Goal: Task Accomplishment & Management: Manage account settings

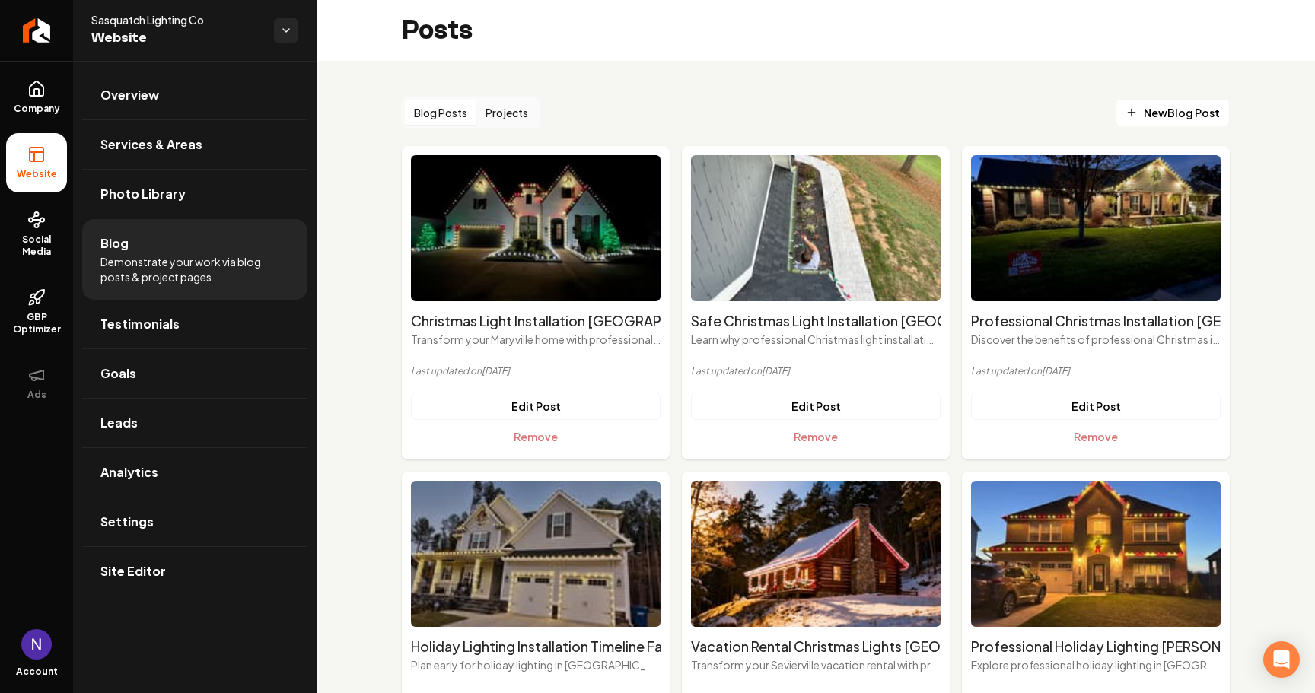
click at [301, 28] on div "Sasquatch Lighting Co Website" at bounding box center [195, 30] width 244 height 61
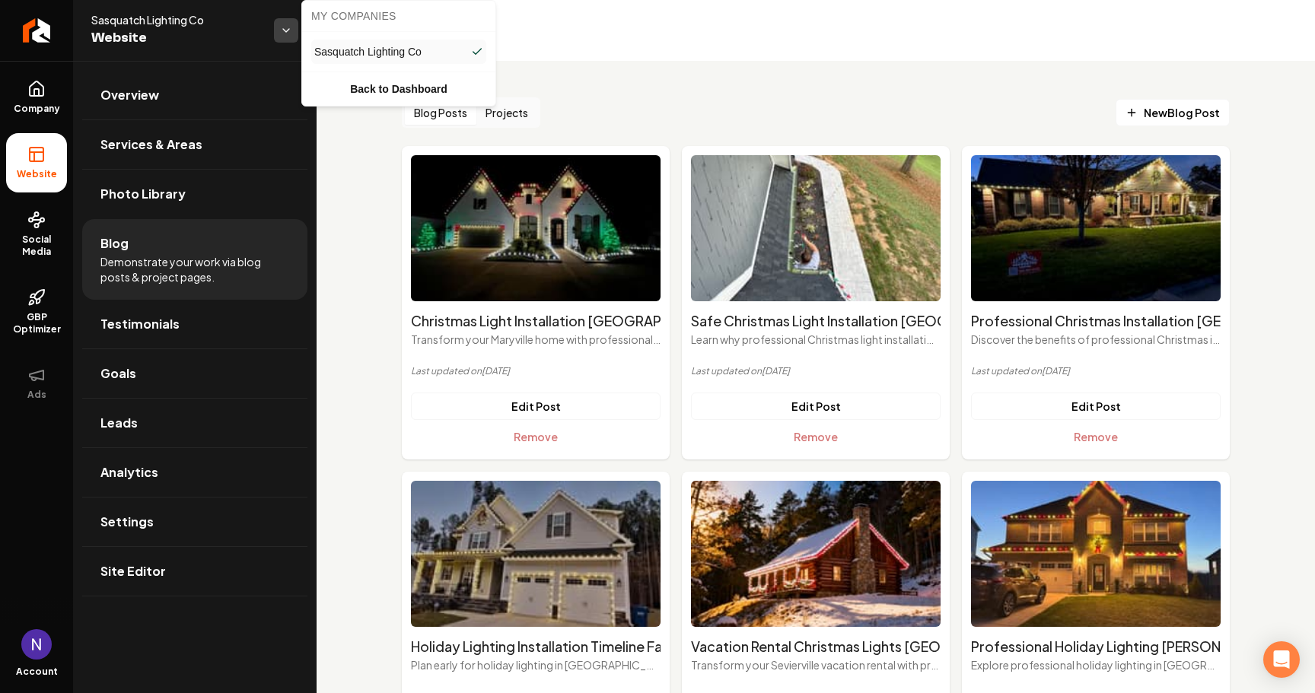
click at [295, 30] on html "Company Website Social Media GBP Optimizer Ads Account Sasquatch Lighting Co We…" at bounding box center [657, 346] width 1315 height 693
click at [382, 84] on link "Back to Dashboard" at bounding box center [398, 88] width 187 height 27
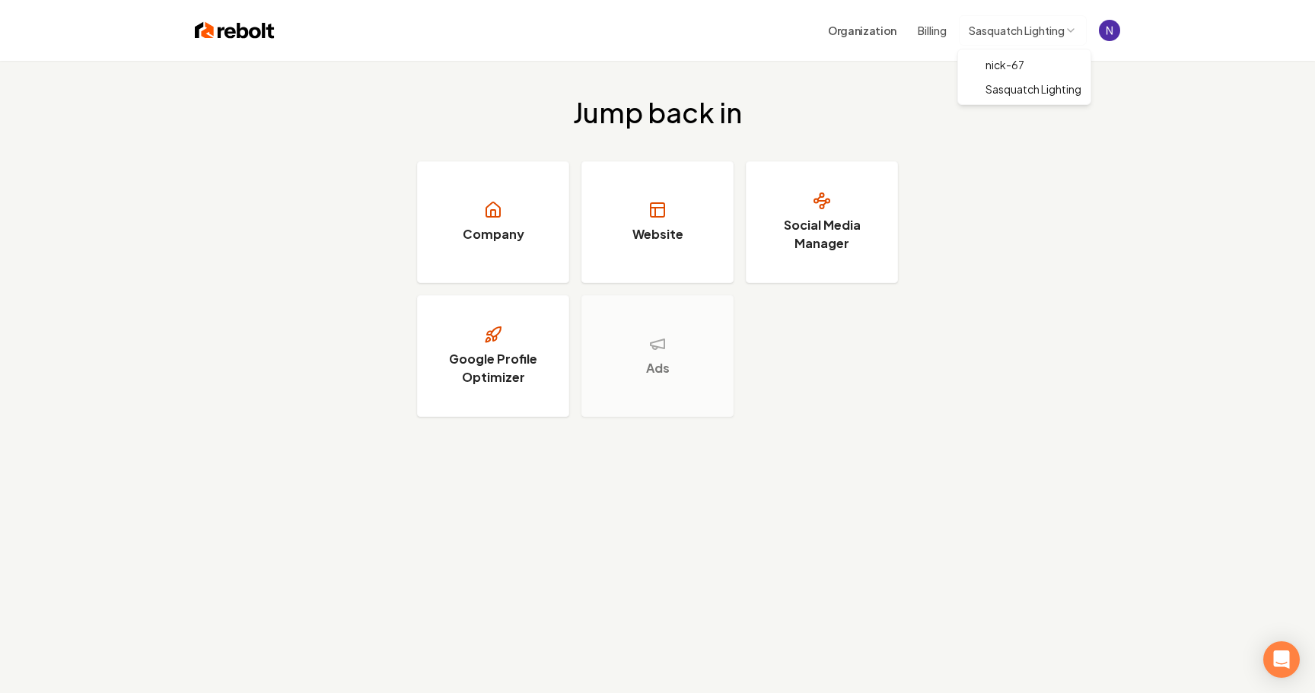
click at [1060, 21] on html "Organization Billing Sasquatch Lighting Jump back in Company Website Social Med…" at bounding box center [657, 346] width 1315 height 693
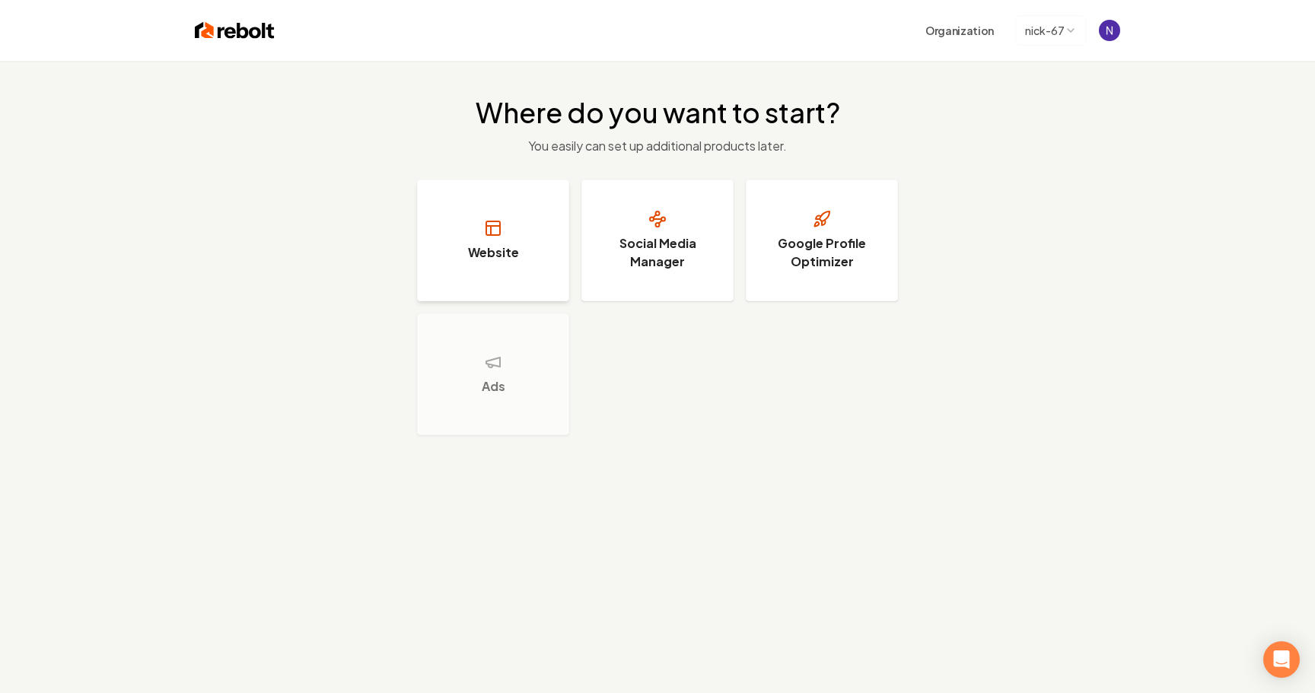
click at [522, 213] on button "Website" at bounding box center [493, 241] width 152 height 122
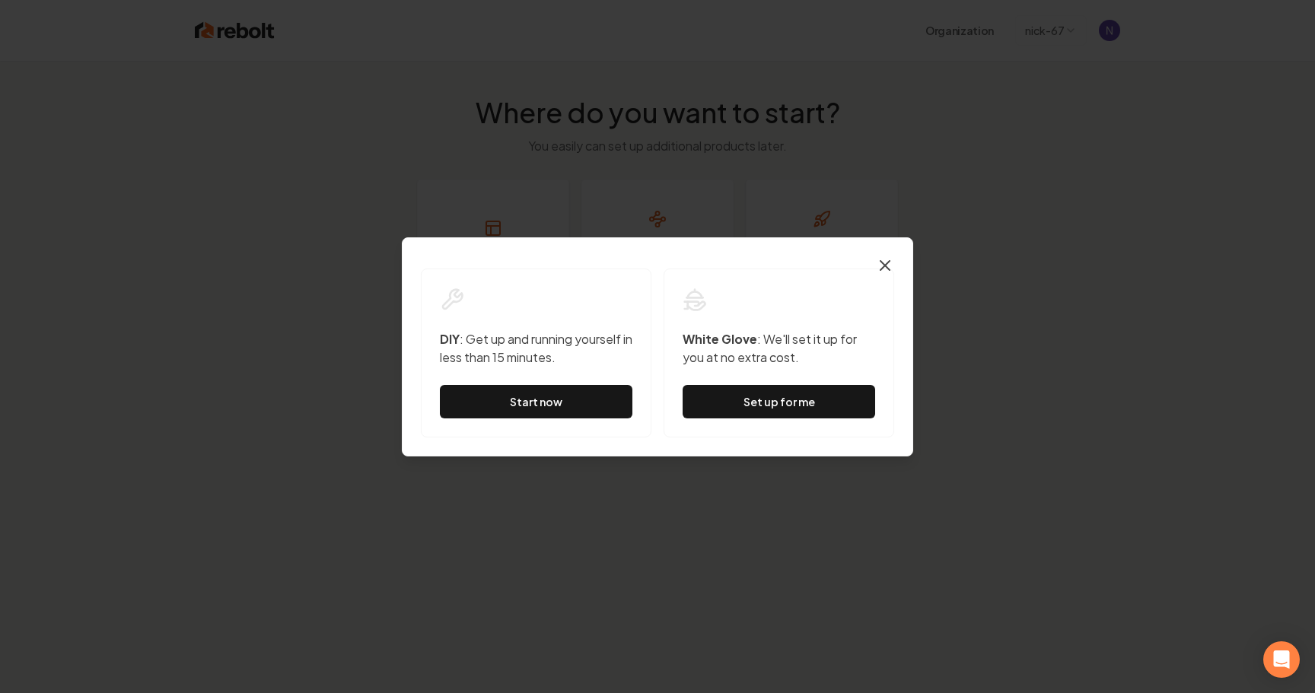
click at [883, 263] on icon "button" at bounding box center [884, 265] width 9 height 9
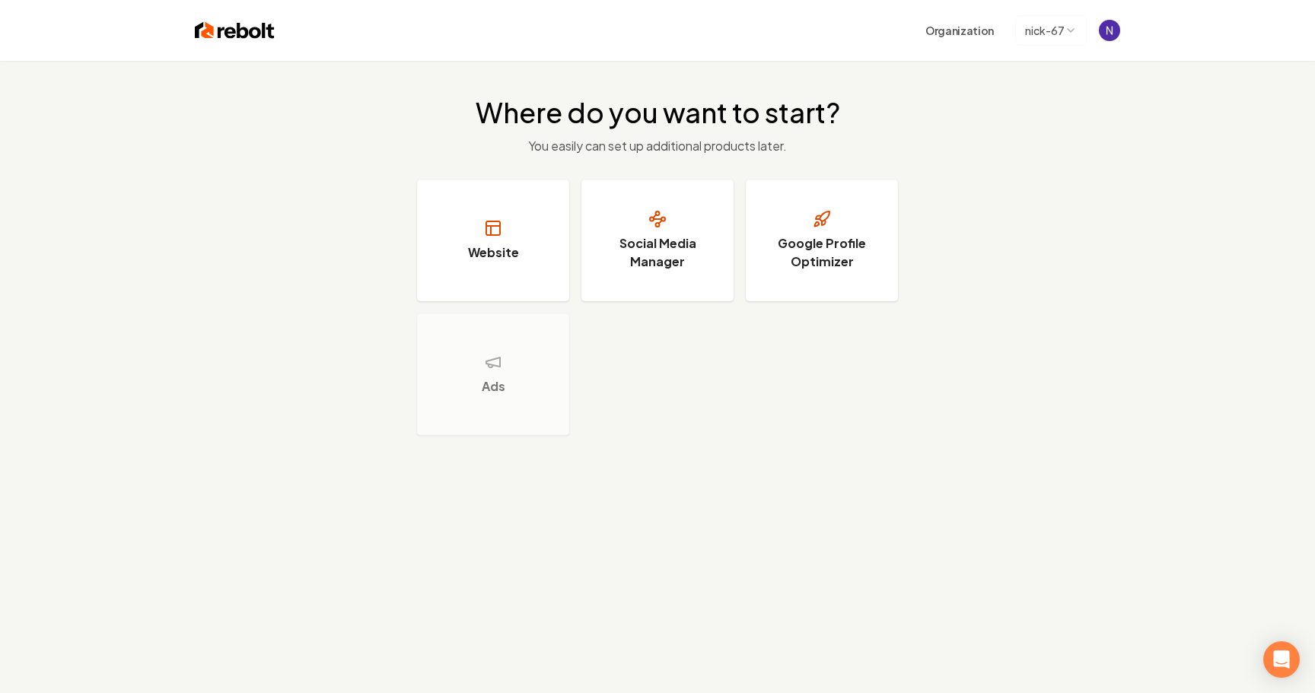
click at [1075, 27] on html "Organization nick-67 Where do you want to start? You easily can set up addition…" at bounding box center [657, 346] width 1315 height 693
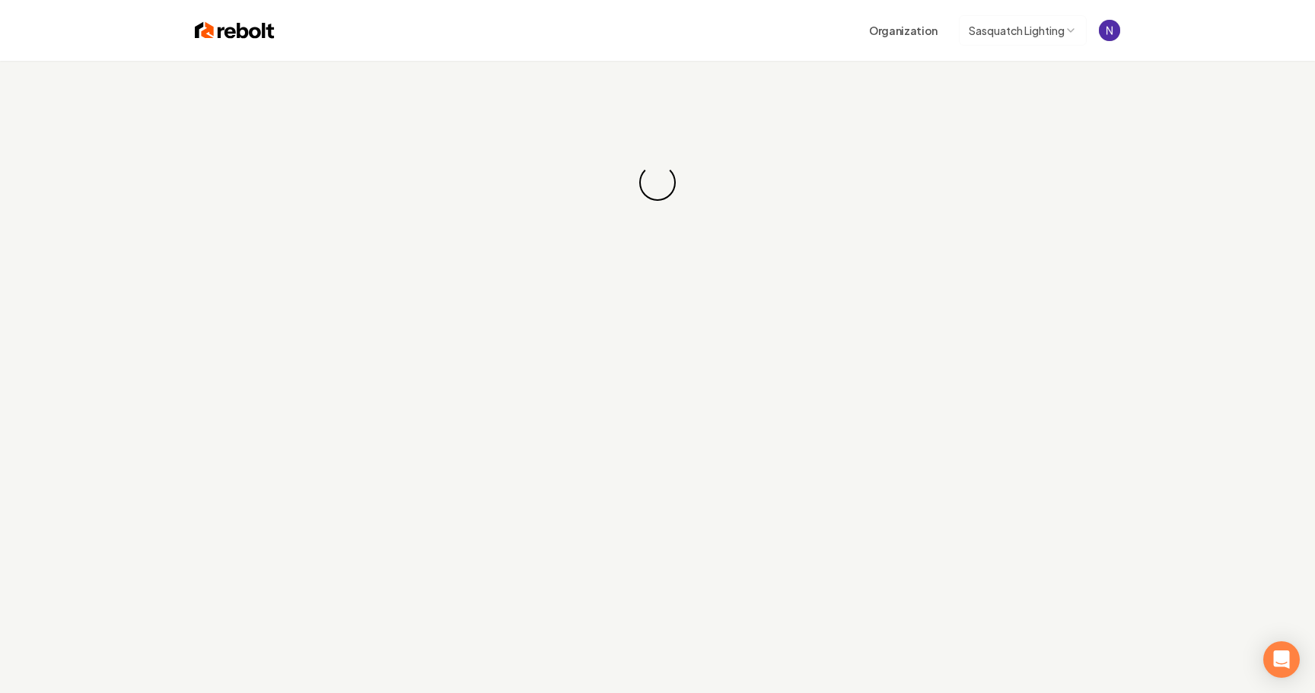
click at [1110, 33] on img "Open user button" at bounding box center [1109, 30] width 21 height 21
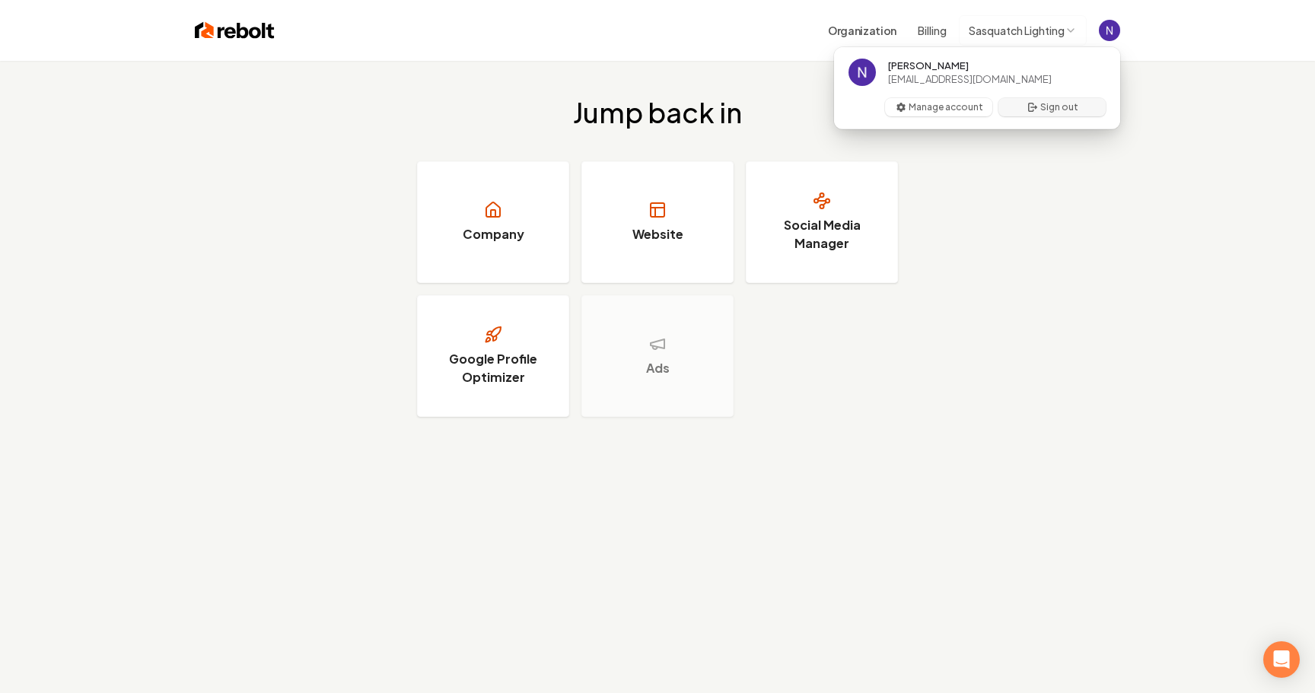
click at [1049, 116] on button "Sign out" at bounding box center [1051, 107] width 107 height 18
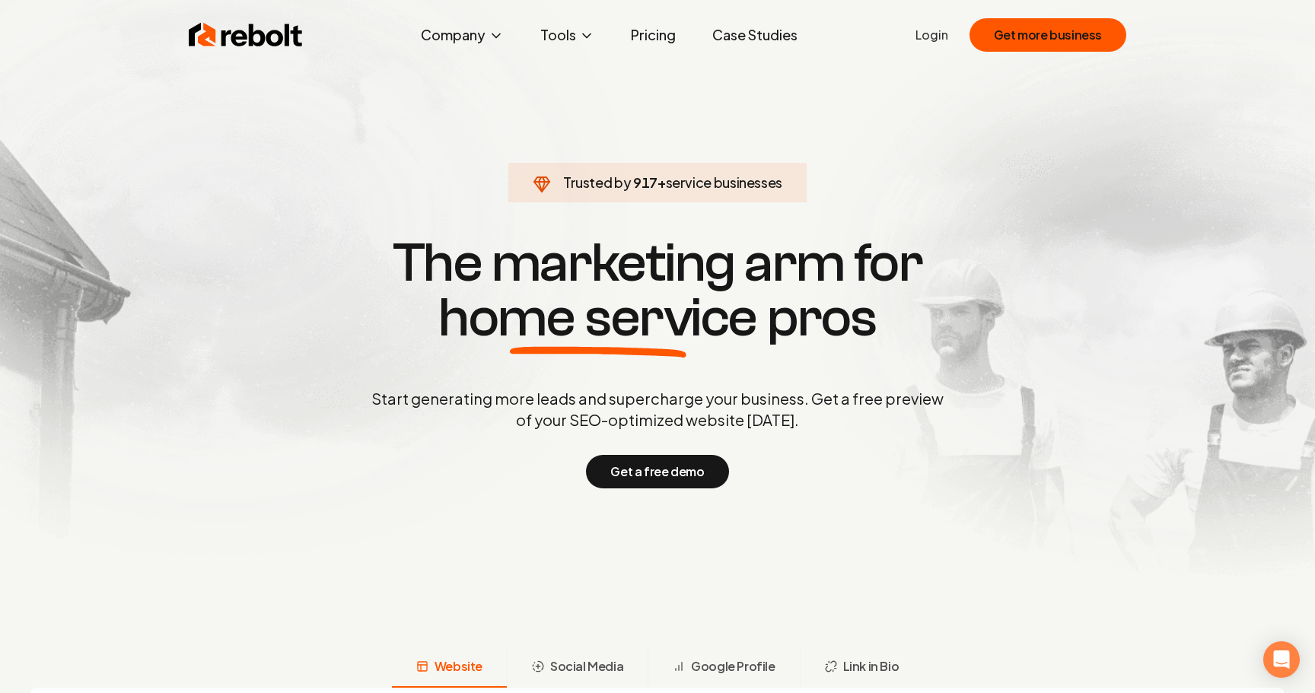
click at [917, 39] on div "Rebolt Company About Blog Jobs Tools Google Review QR Code Generator Google Bus…" at bounding box center [657, 35] width 974 height 46
click at [930, 39] on link "Login" at bounding box center [932, 35] width 33 height 18
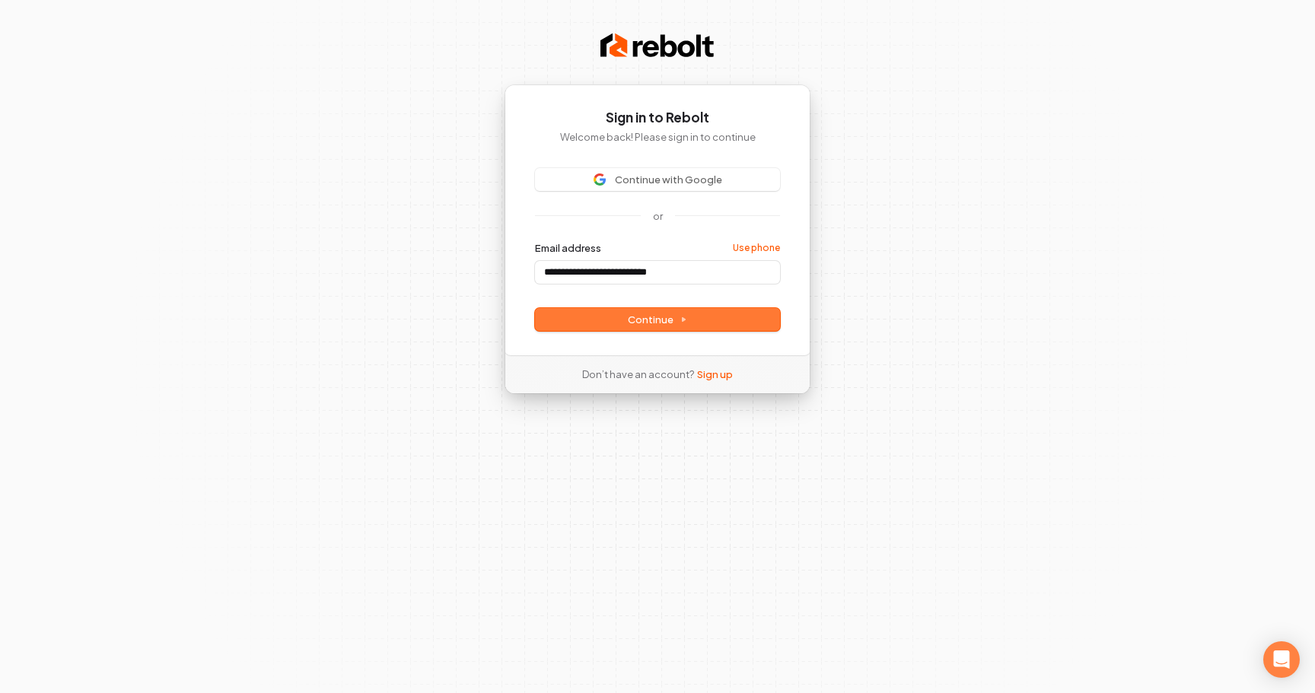
click at [535, 241] on button "submit" at bounding box center [535, 241] width 0 height 0
type input "**********"
